Goal: Task Accomplishment & Management: Use online tool/utility

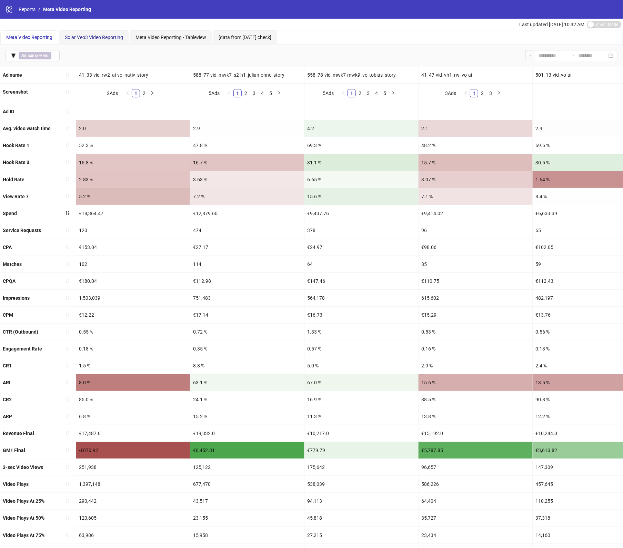
click at [108, 39] on span "Solar Veo3 Video Reporting" at bounding box center [94, 38] width 58 height 6
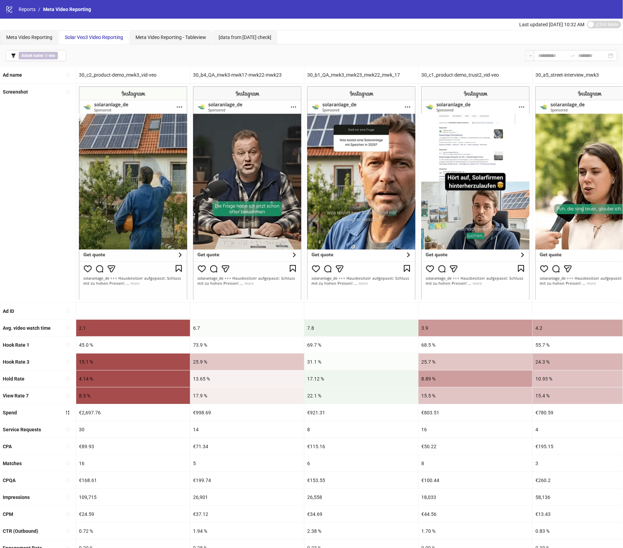
click at [344, 355] on div "31.1 %" at bounding box center [362, 361] width 114 height 17
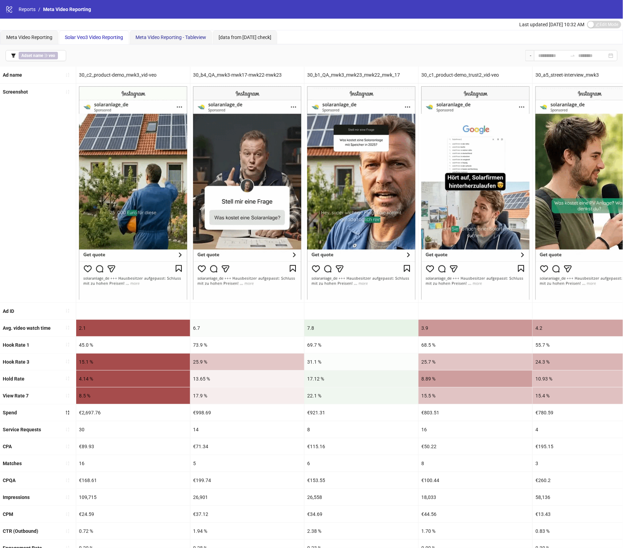
click at [173, 38] on span "Meta Video Reporting - Tableview" at bounding box center [171, 38] width 71 height 6
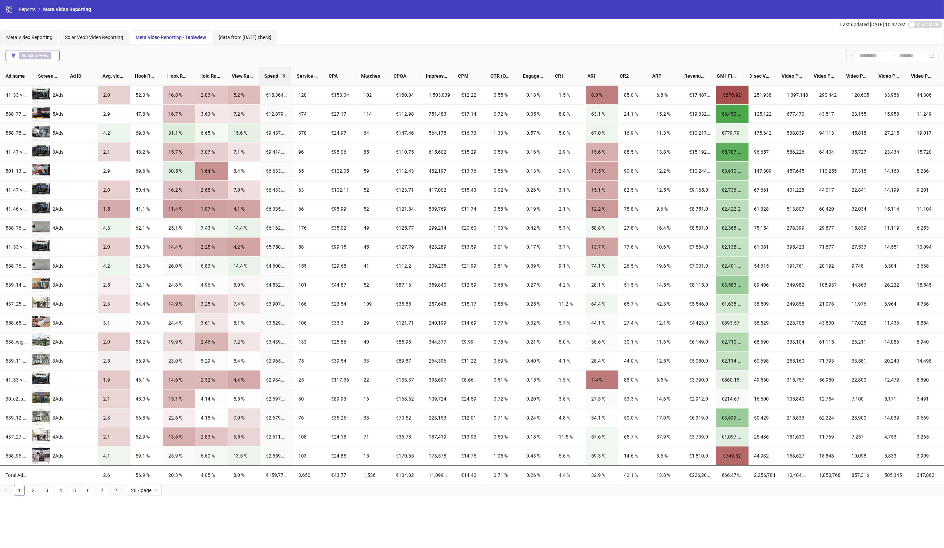
click at [33, 55] on b "Ad name" at bounding box center [29, 55] width 16 height 5
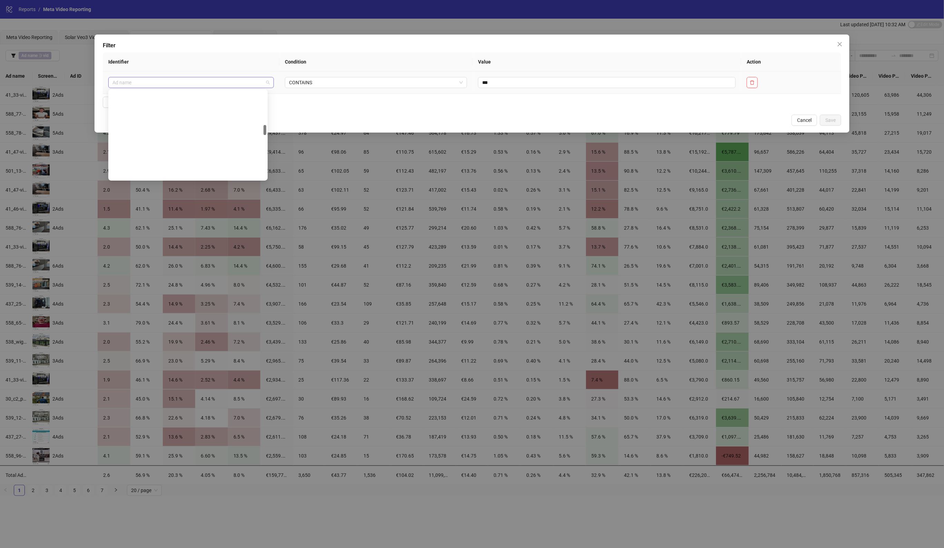
click at [249, 83] on span "Ad name" at bounding box center [191, 82] width 158 height 10
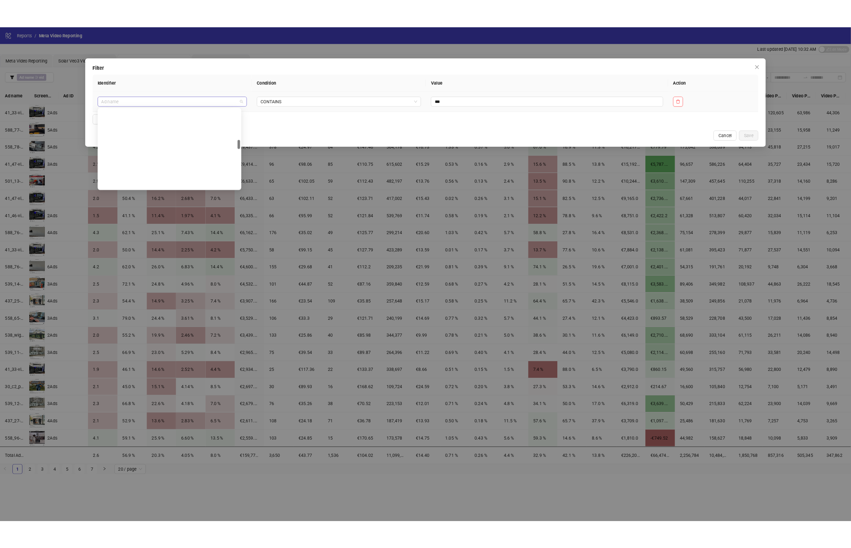
scroll to position [298, 0]
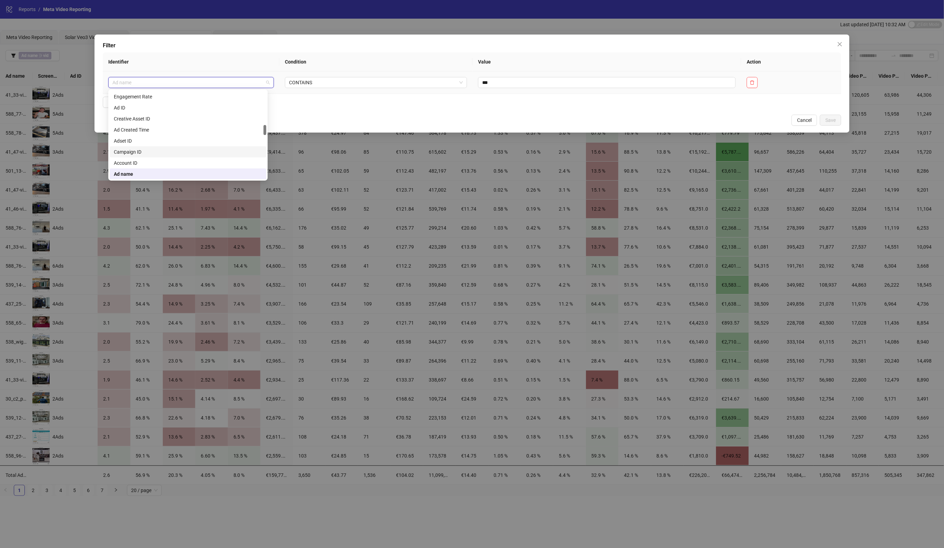
click at [137, 151] on div "Campaign ID" at bounding box center [188, 152] width 148 height 8
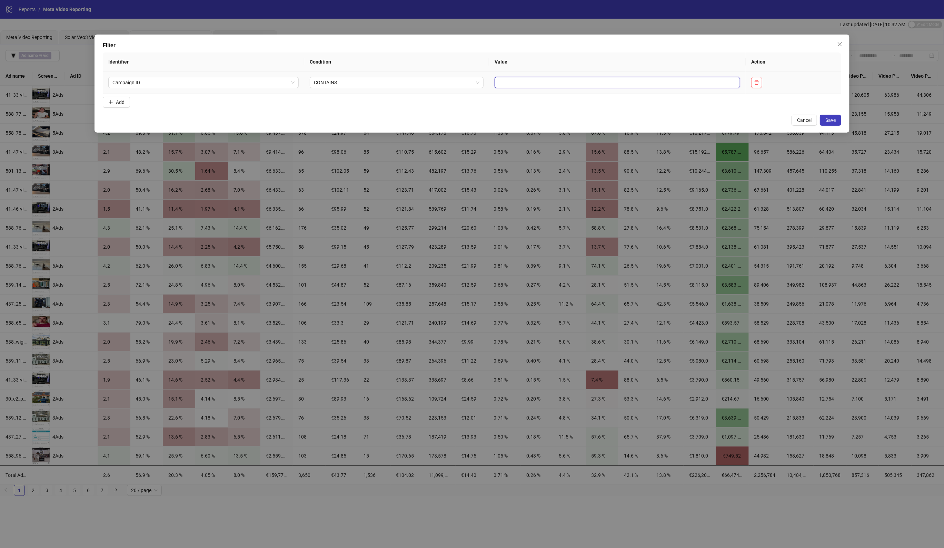
click at [571, 78] on input "text" at bounding box center [618, 82] width 246 height 11
paste input "**********"
type input "**********"
click at [630, 119] on span "Save" at bounding box center [831, 120] width 10 height 6
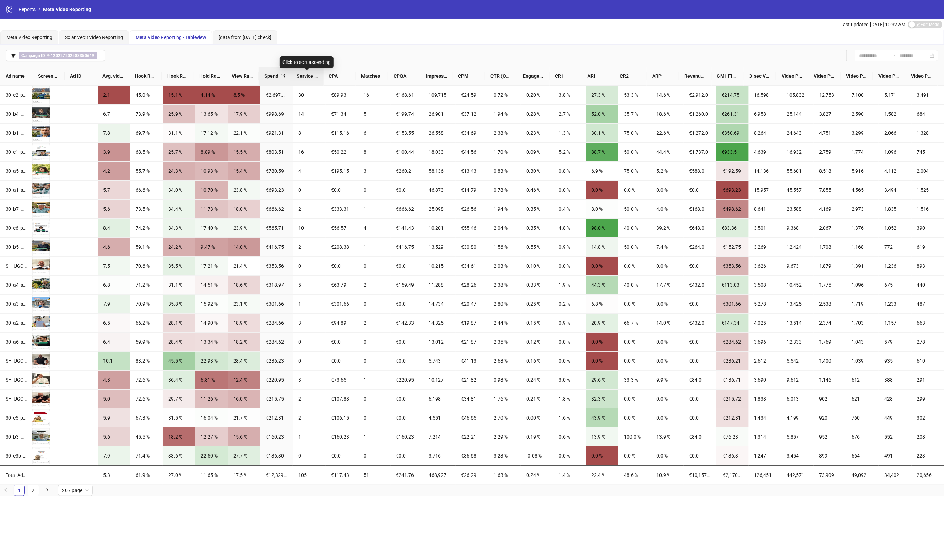
click at [313, 75] on span "Service Requests" at bounding box center [307, 76] width 21 height 8
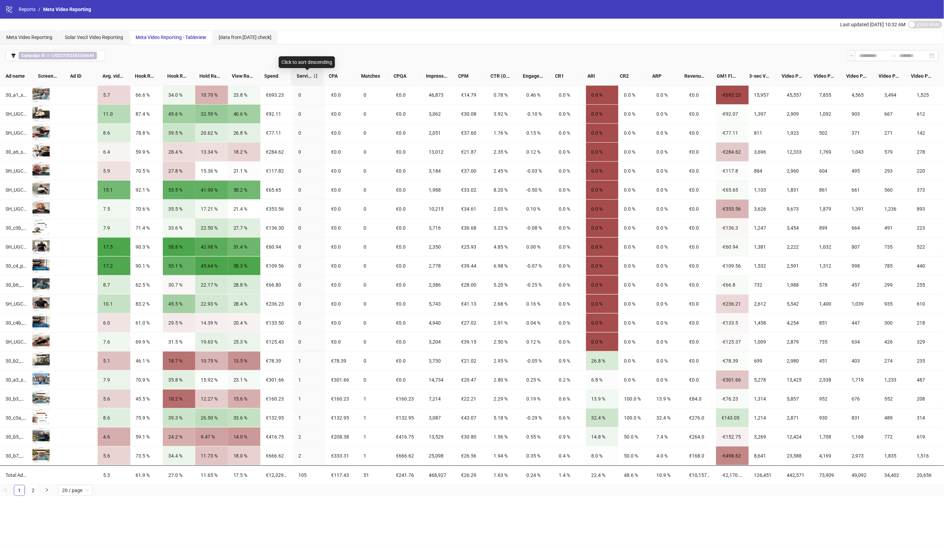
click at [313, 75] on div "Service Requests" at bounding box center [307, 76] width 21 height 8
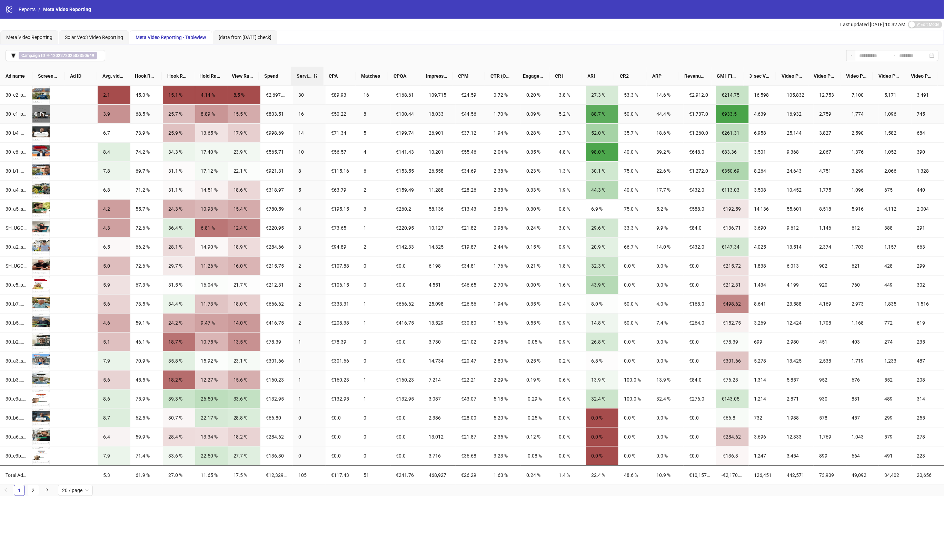
click at [43, 117] on div "Preview" at bounding box center [40, 114] width 17 height 8
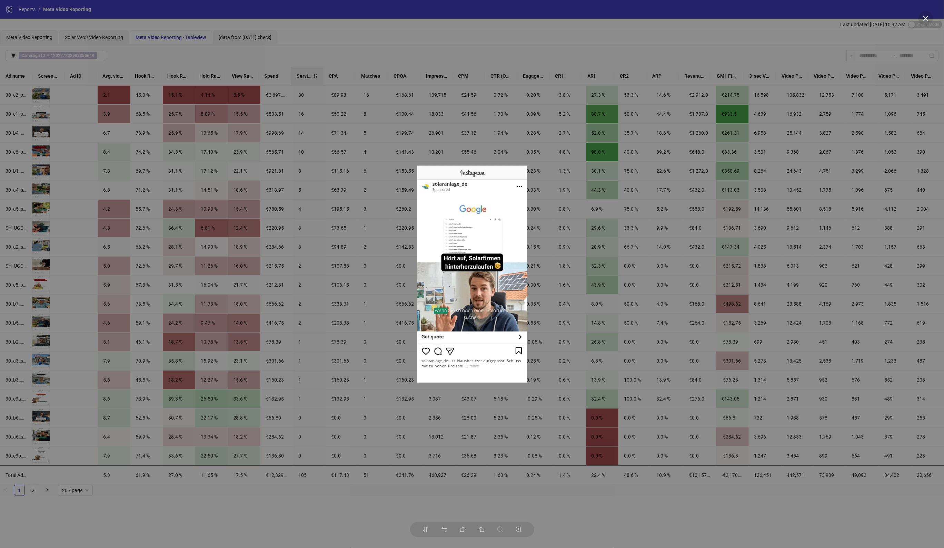
click at [311, 524] on div at bounding box center [472, 274] width 944 height 548
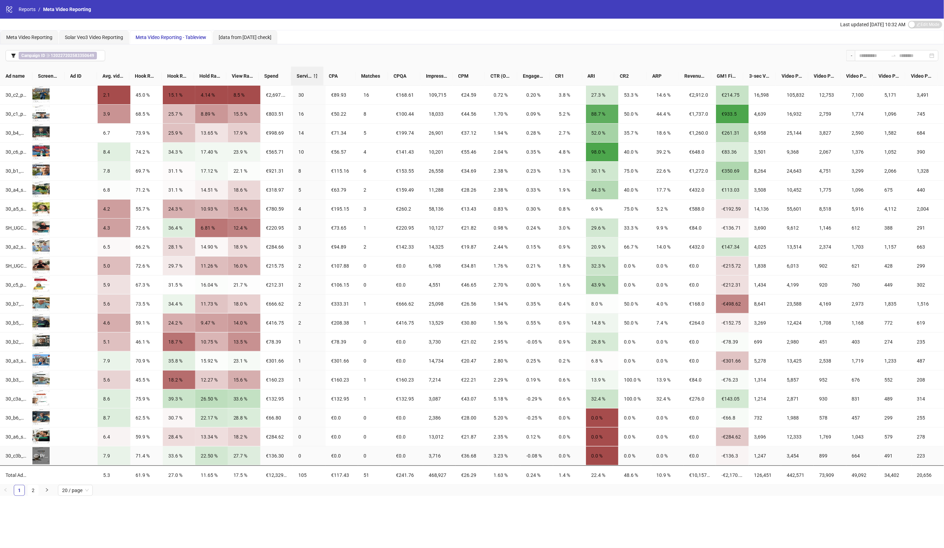
click at [37, 457] on icon "eye" at bounding box center [36, 455] width 5 height 5
